Goal: Task Accomplishment & Management: Use online tool/utility

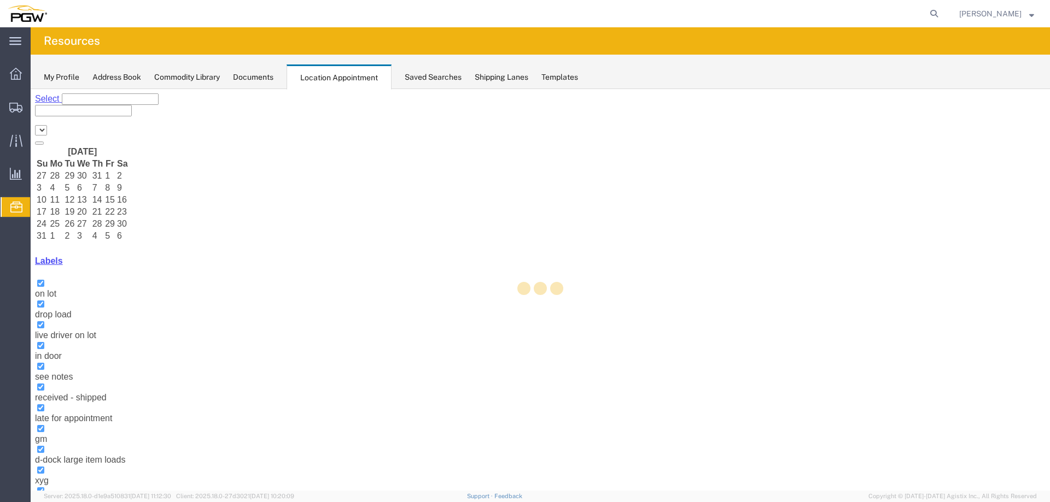
select select "28253"
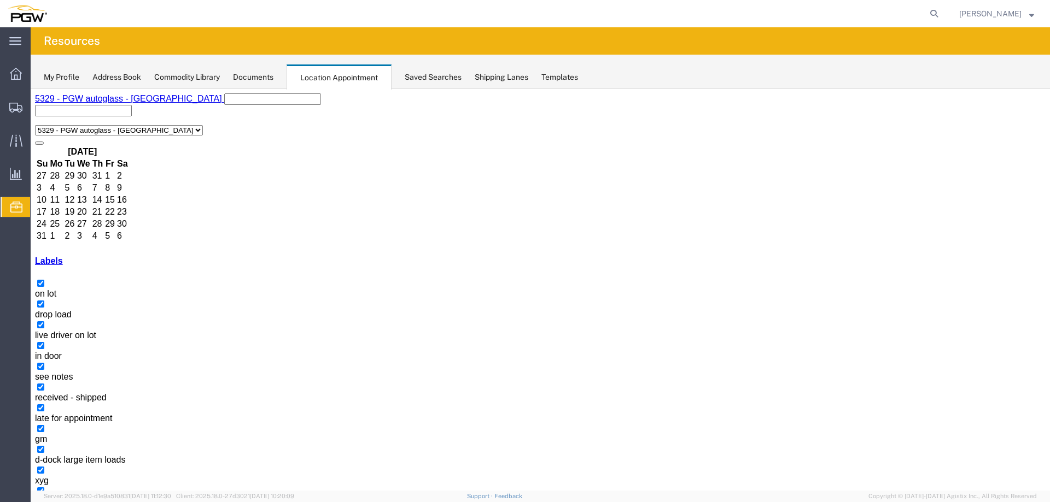
select select "1"
select select "340"
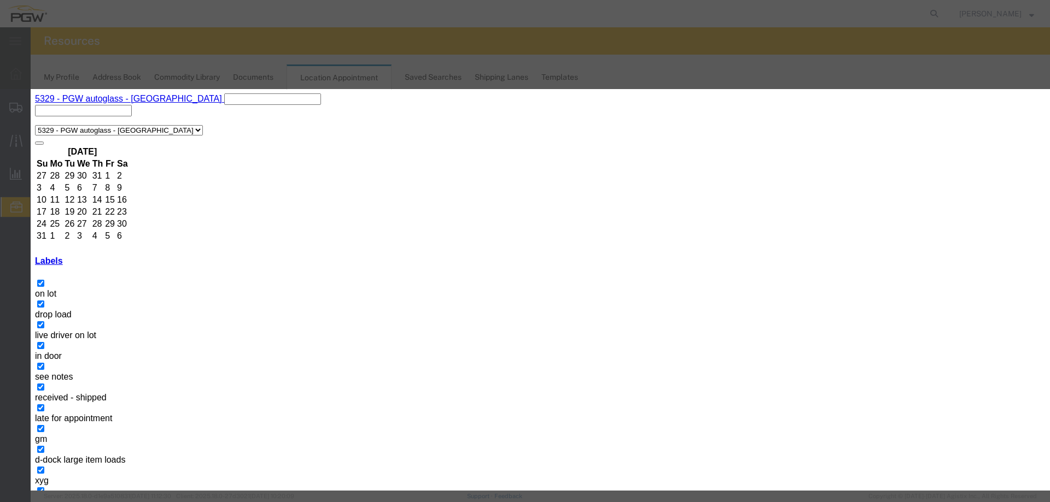
paste input "L802275"
type input "L802275 - GM"
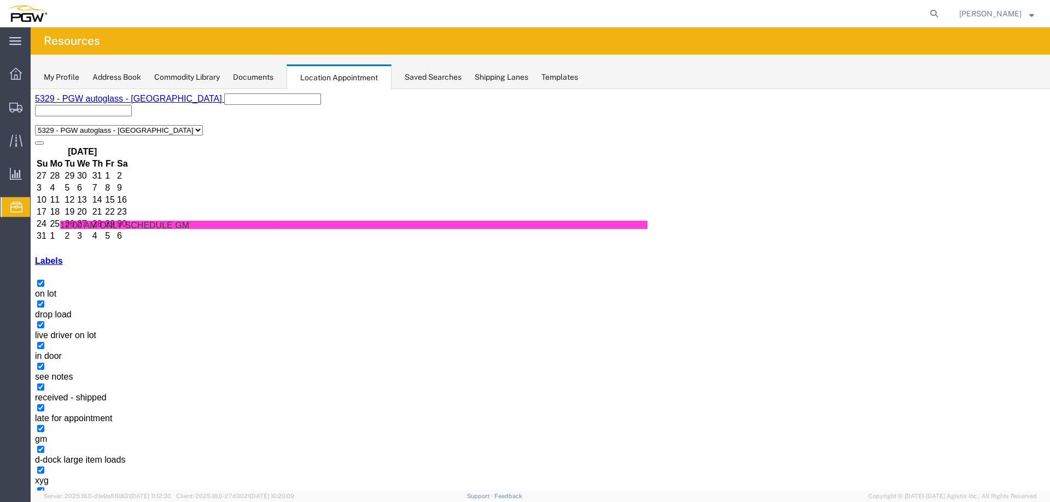
drag, startPoint x: 478, startPoint y: 290, endPoint x: 473, endPoint y: 281, distance: 10.3
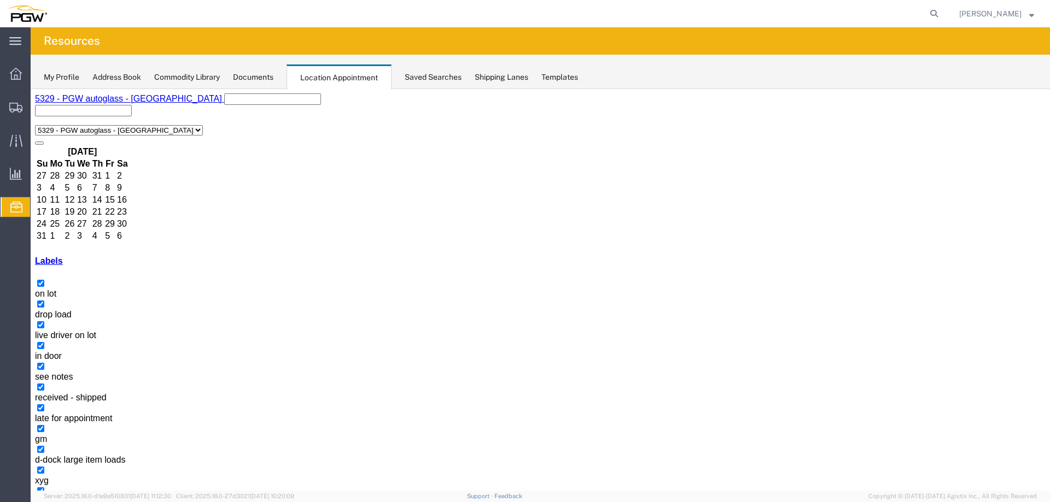
select select "1"
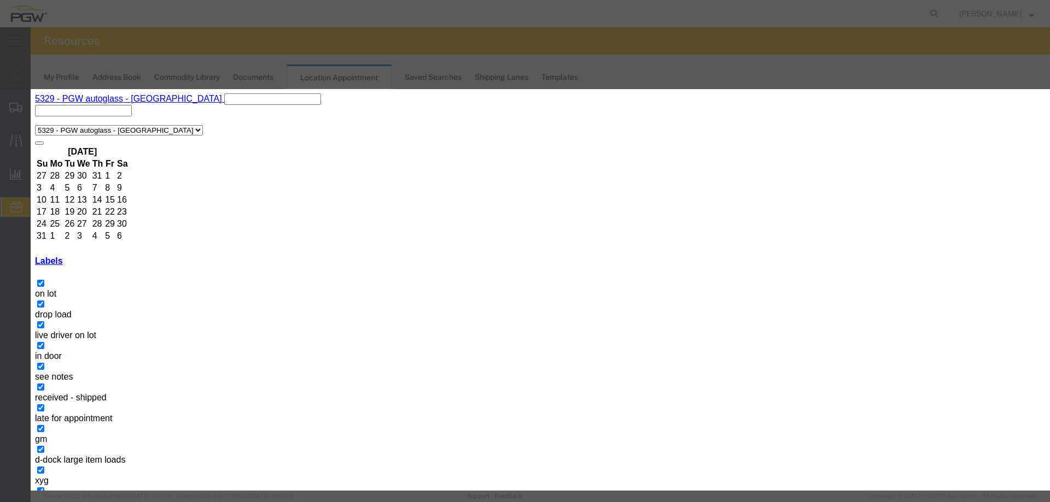
select select "200"
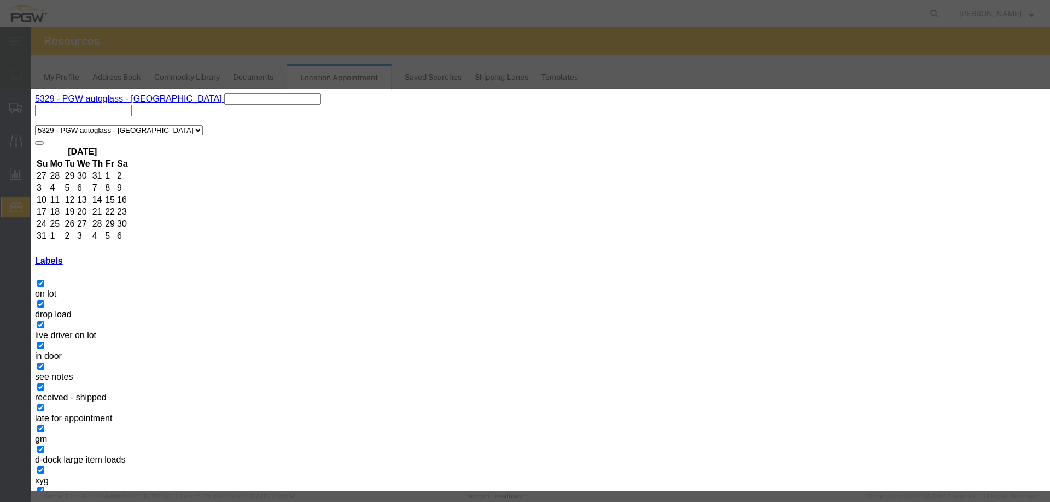
select select "200"
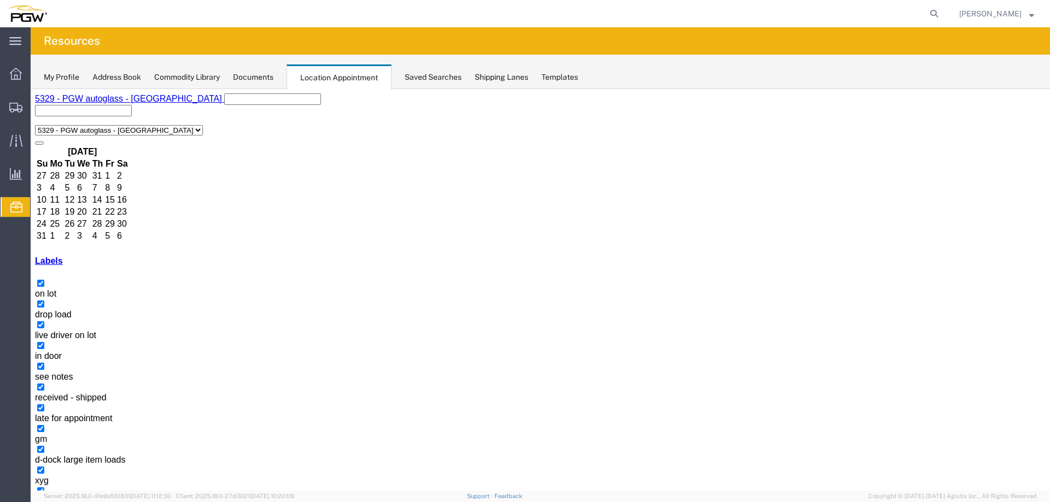
select select "1"
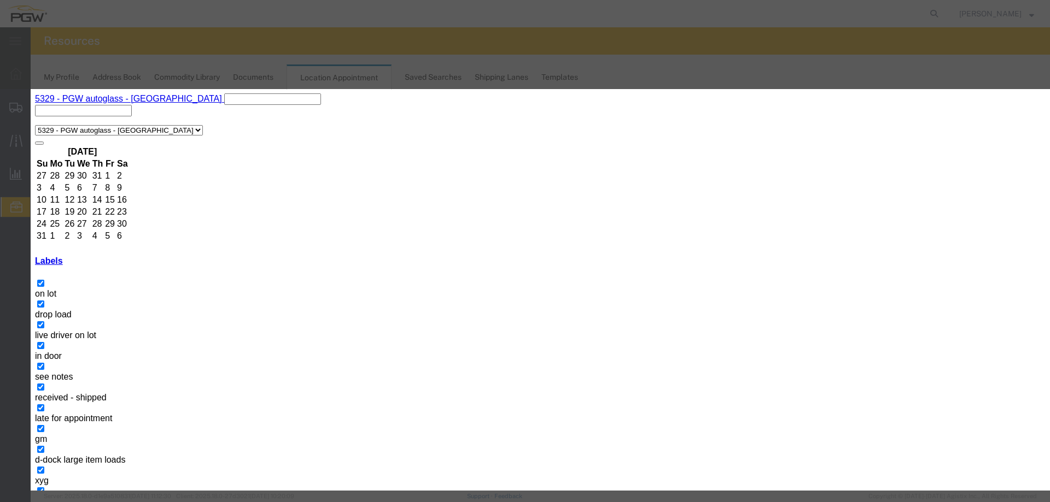
select select "200"
